Goal: Find specific page/section: Find specific page/section

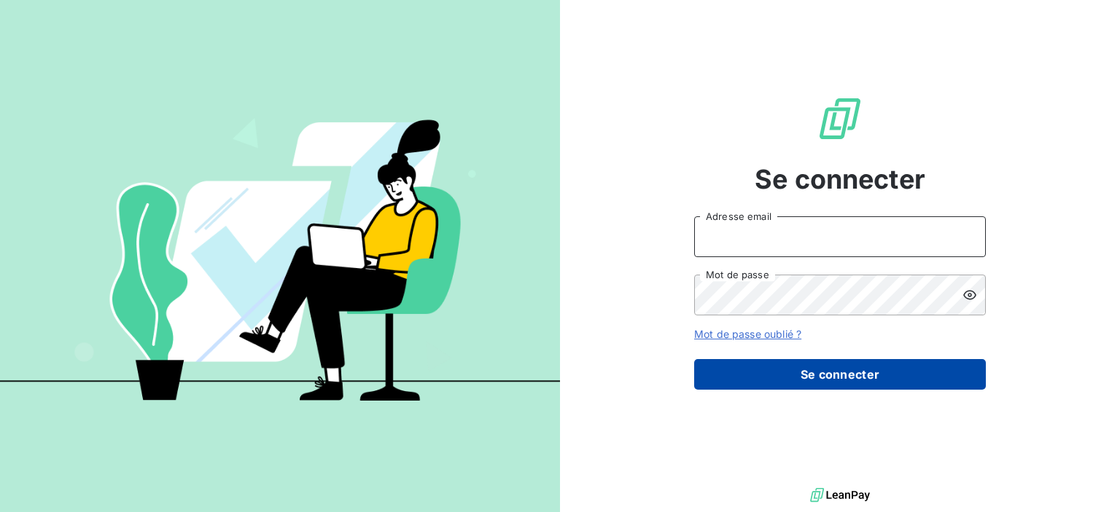
type input "[PERSON_NAME][EMAIL_ADDRESS][DOMAIN_NAME]"
click at [887, 374] on button "Se connecter" at bounding box center [840, 374] width 292 height 31
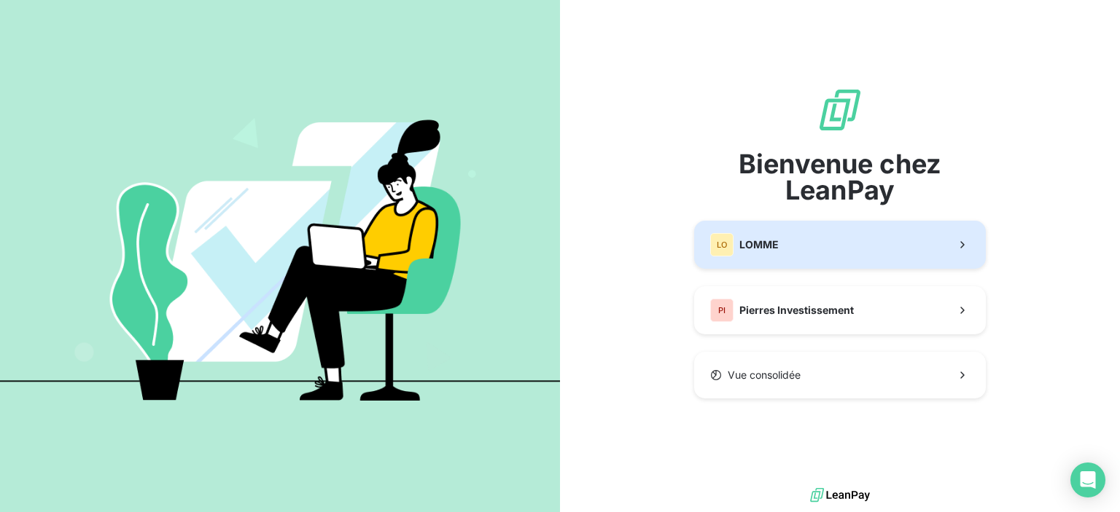
click at [933, 239] on button "LO LOMME" at bounding box center [840, 245] width 292 height 48
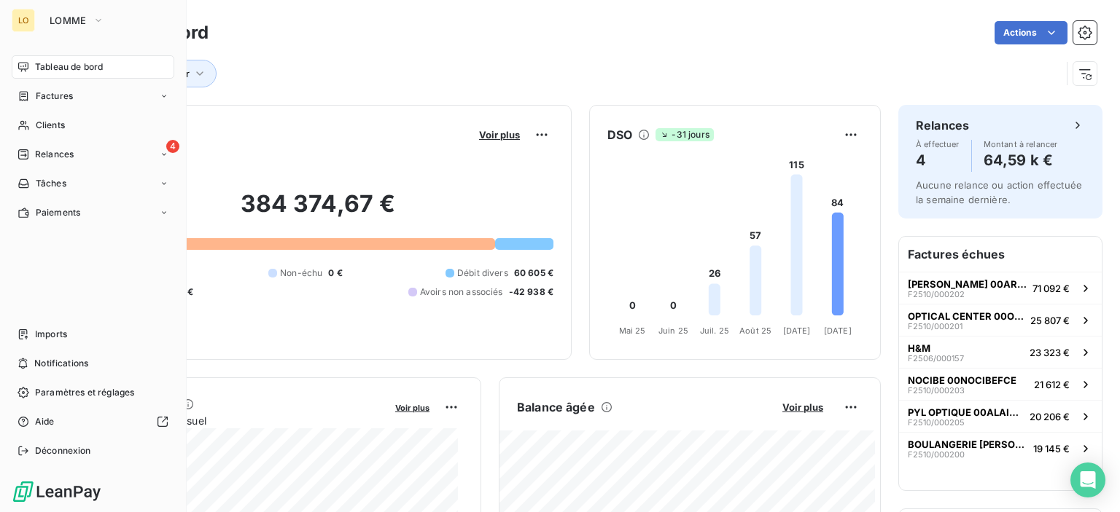
drag, startPoint x: 48, startPoint y: 120, endPoint x: 93, endPoint y: 110, distance: 46.3
click at [49, 120] on span "Clients" at bounding box center [50, 125] width 29 height 13
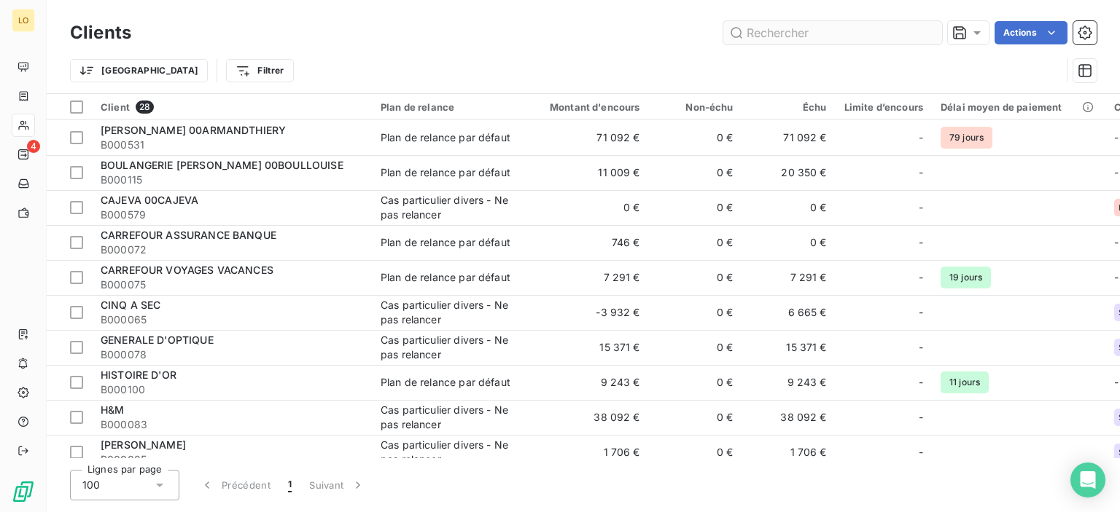
click at [811, 37] on input "text" at bounding box center [832, 32] width 219 height 23
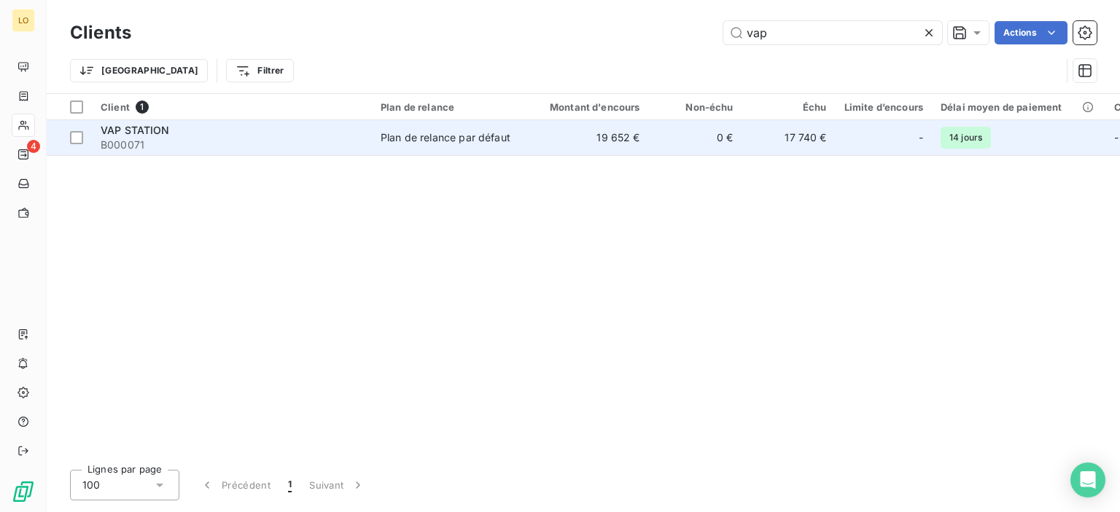
type input "vap"
click at [575, 132] on td "19 652 €" at bounding box center [585, 137] width 125 height 35
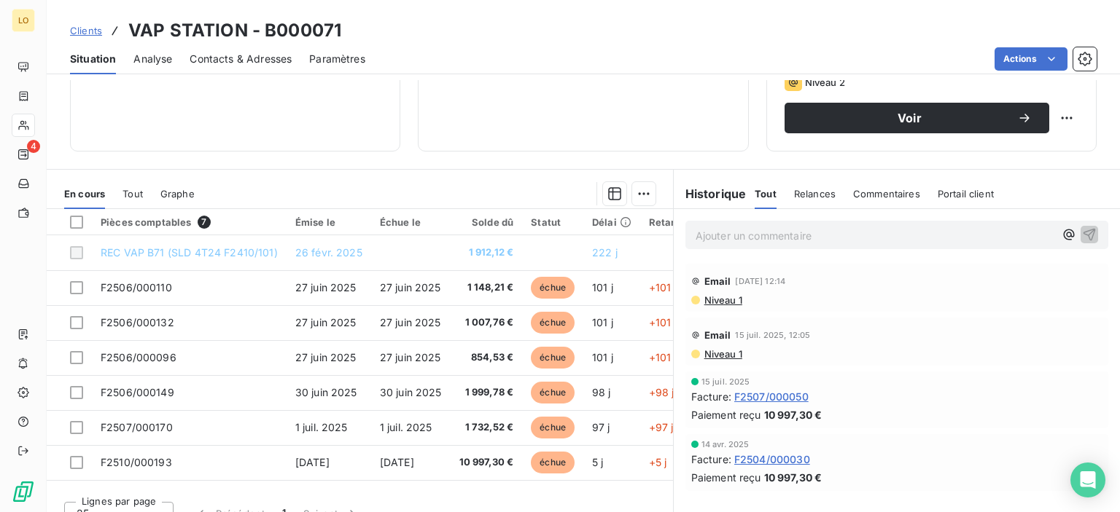
scroll to position [257, 0]
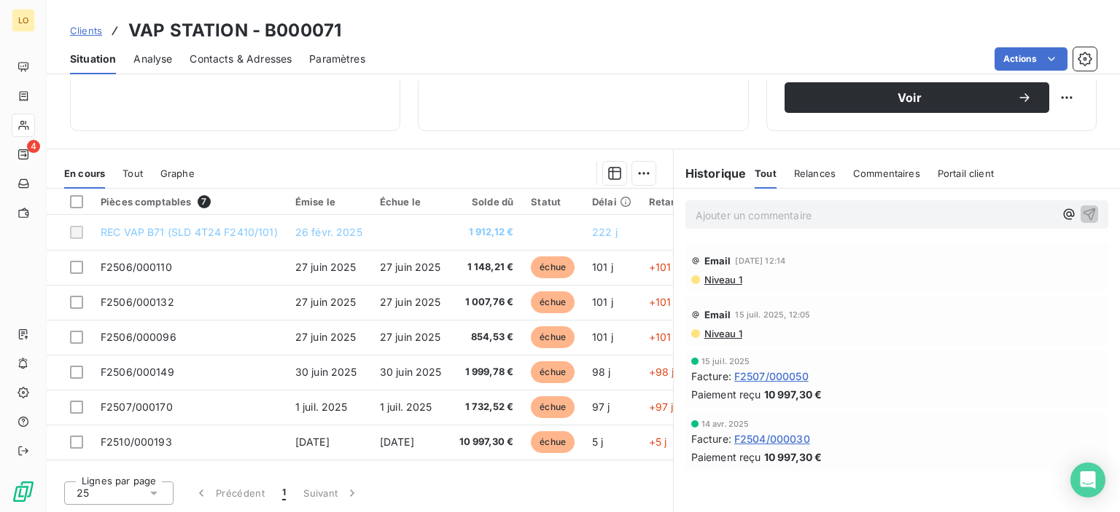
click at [443, 1] on div "Clients VAP STATION - B000071 Situation Analyse Contacts & Adresses Paramètres …" at bounding box center [583, 37] width 1073 height 74
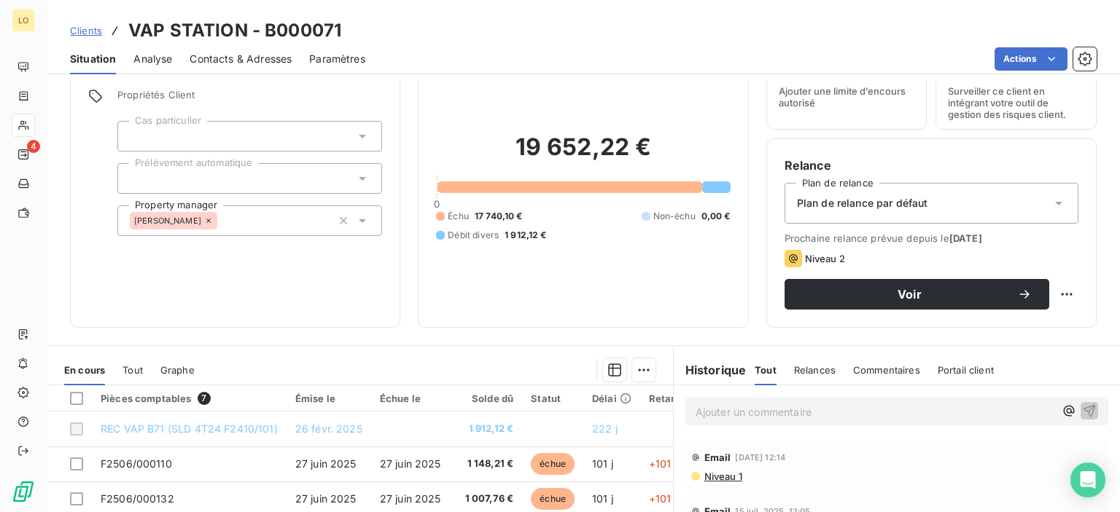
scroll to position [0, 0]
